Goal: Check status: Check status

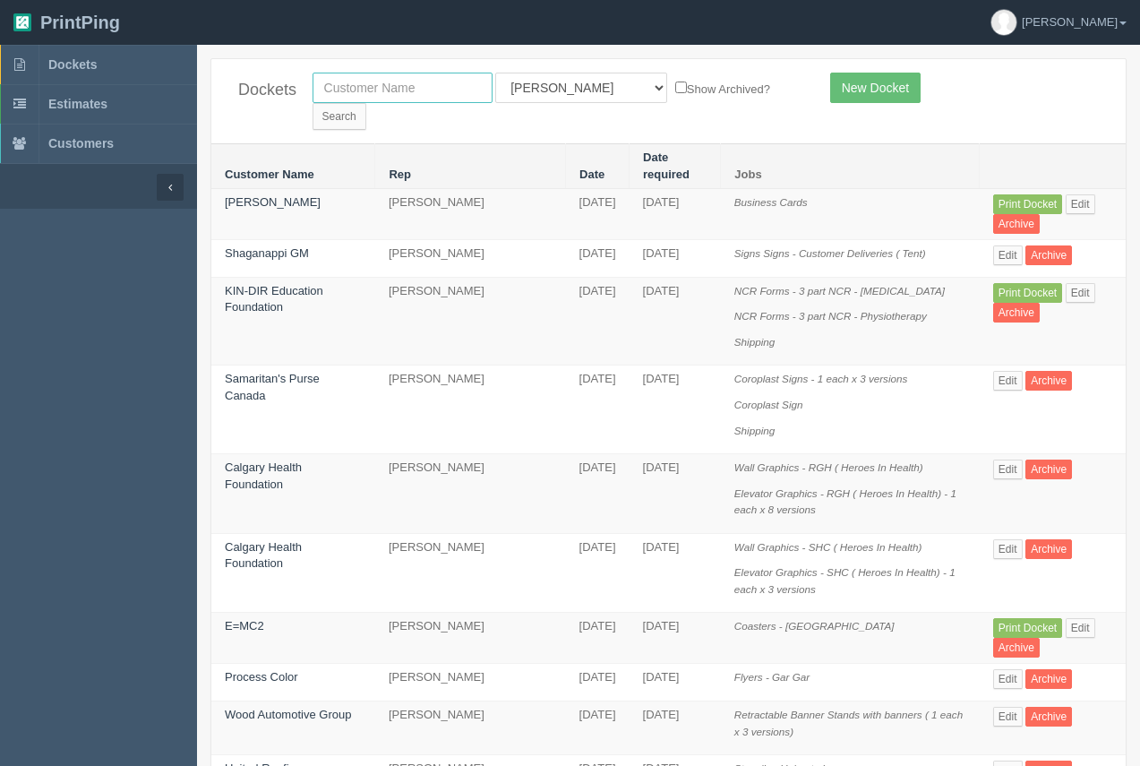
click at [405, 94] on input "text" at bounding box center [403, 88] width 180 height 30
type input "c"
type input "first assembly"
click at [366, 103] on input "Search" at bounding box center [340, 116] width 54 height 27
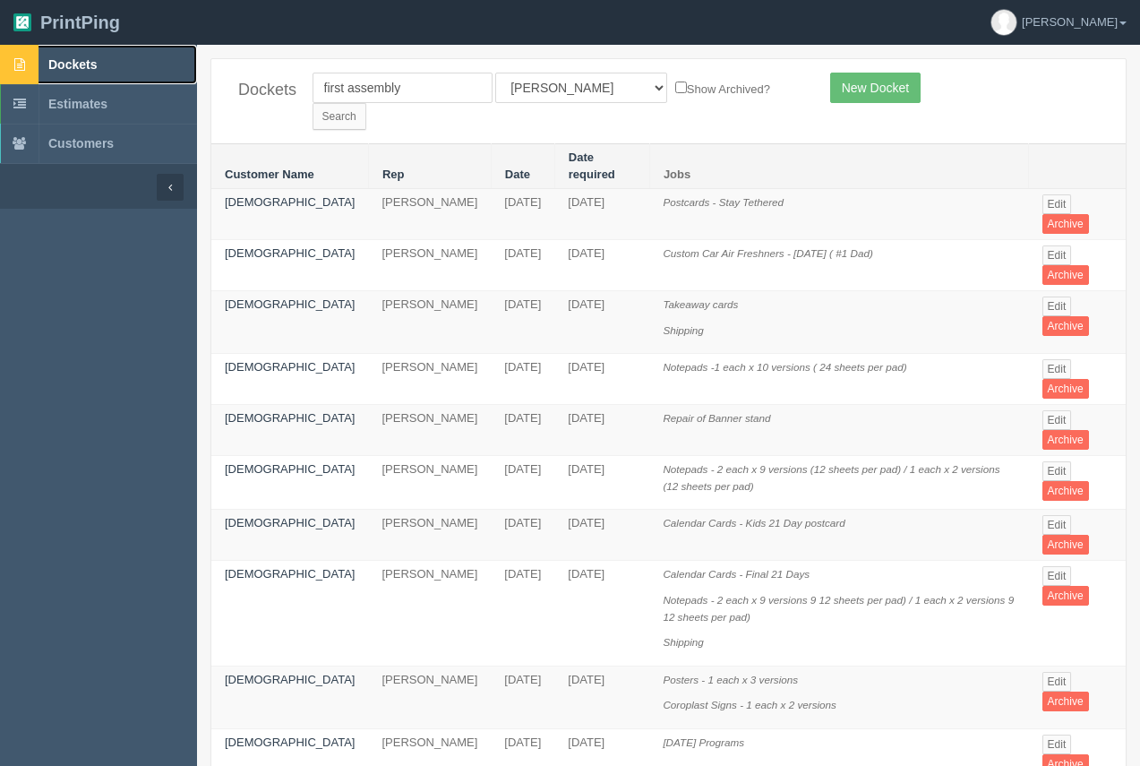
click at [82, 64] on span "Dockets" at bounding box center [72, 64] width 48 height 14
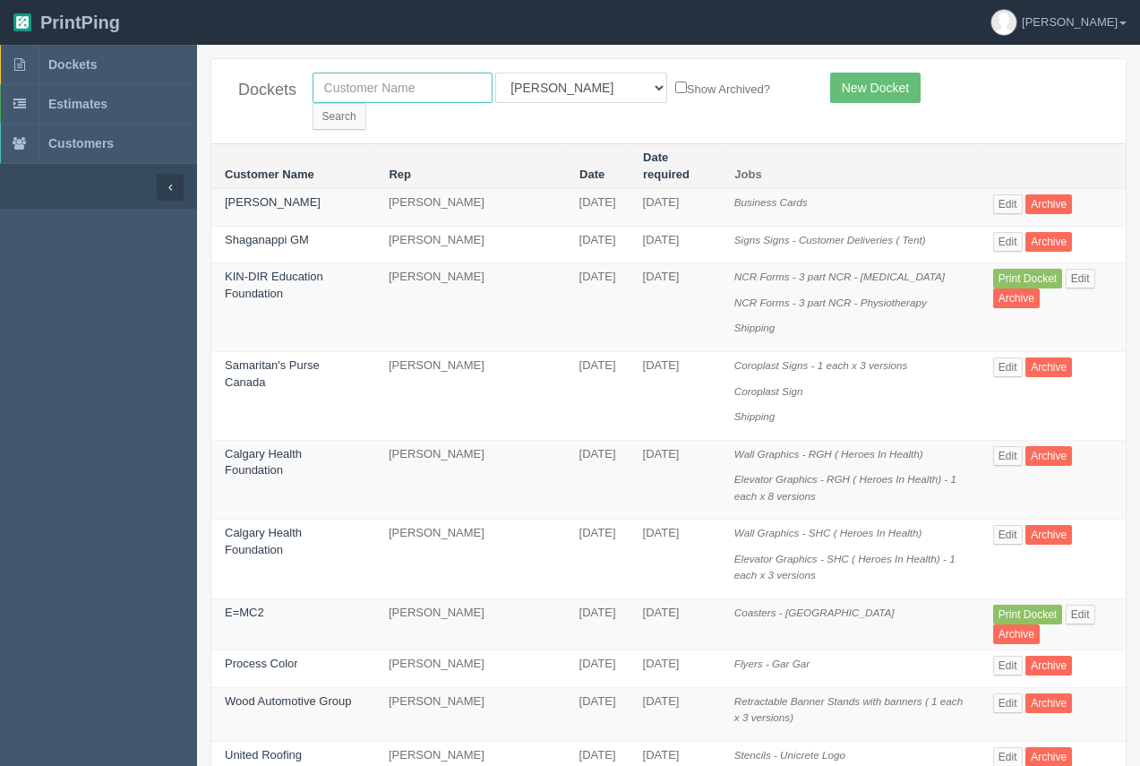
click at [389, 96] on input "text" at bounding box center [403, 88] width 180 height 30
type input "first assembly"
drag, startPoint x: 740, startPoint y: 94, endPoint x: 716, endPoint y: 89, distance: 24.8
click at [366, 103] on input "Search" at bounding box center [340, 116] width 54 height 27
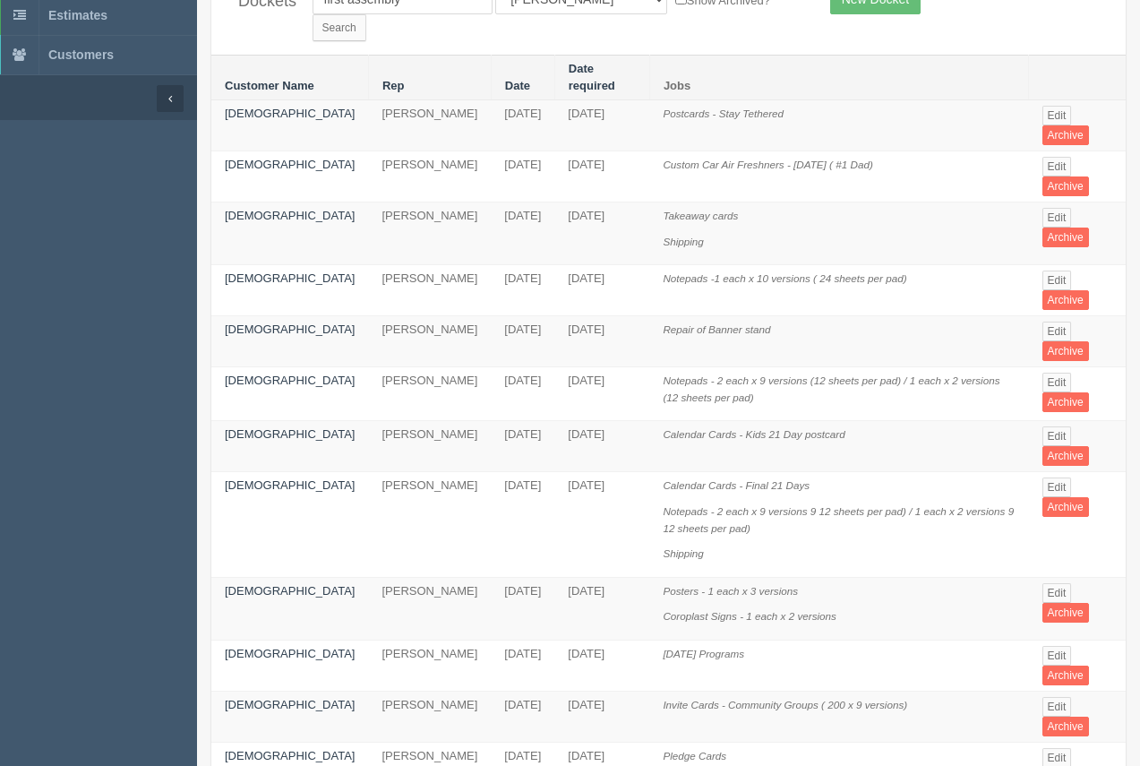
scroll to position [61, 0]
